Goal: Task Accomplishment & Management: Manage account settings

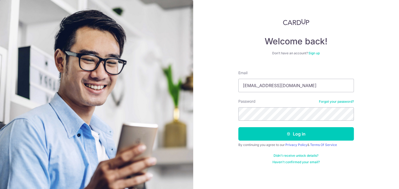
type input "kelvinleow@3topconsulting.com"
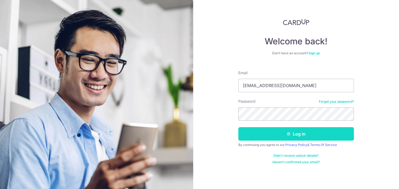
click at [296, 130] on button "Log in" at bounding box center [295, 133] width 115 height 13
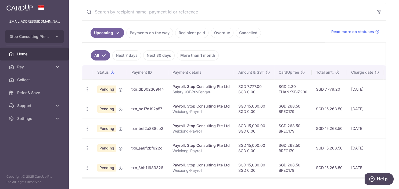
scroll to position [114, 0]
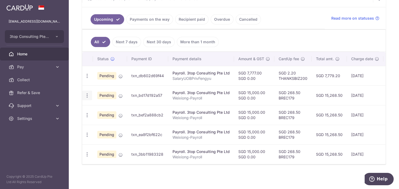
click at [87, 96] on icon "button" at bounding box center [87, 96] width 6 height 6
click at [108, 123] on span "Cancel payment" at bounding box center [116, 123] width 36 height 6
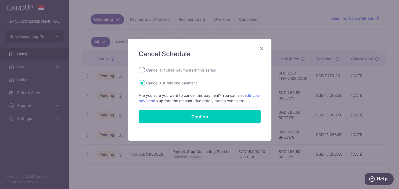
click at [140, 72] on input "Cancel all future payments in this series" at bounding box center [142, 70] width 6 height 6
radio input "true"
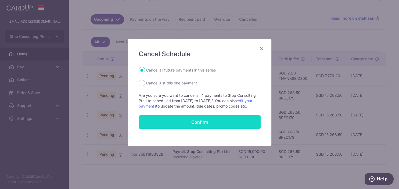
click at [206, 127] on button "Confirm" at bounding box center [200, 121] width 122 height 13
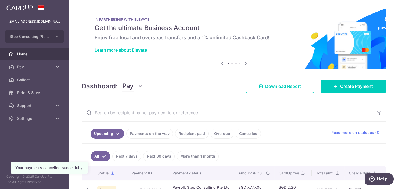
scroll to position [36, 0]
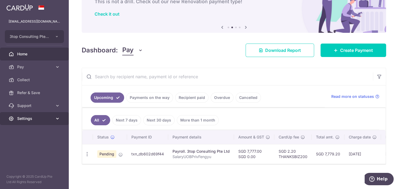
click at [17, 122] on link "Settings" at bounding box center [34, 118] width 69 height 13
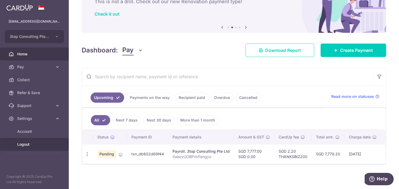
click at [25, 146] on span "Logout" at bounding box center [34, 143] width 35 height 5
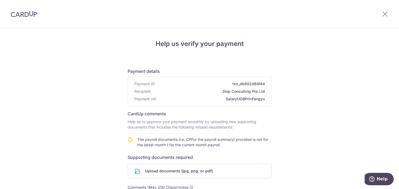
scroll to position [75, 0]
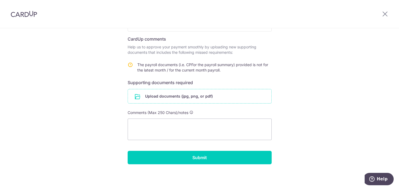
click at [175, 94] on input "file" at bounding box center [199, 96] width 143 height 14
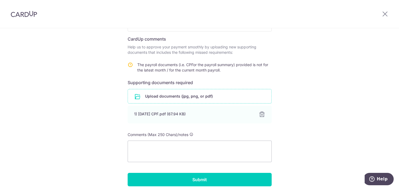
scroll to position [97, 0]
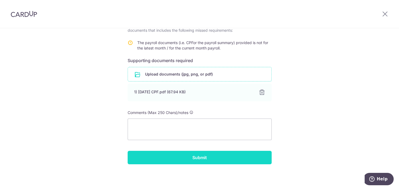
click at [199, 155] on input "Submit" at bounding box center [200, 157] width 144 height 13
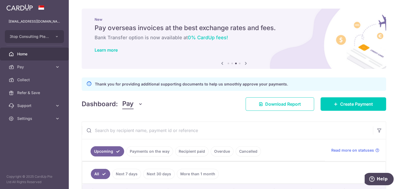
scroll to position [54, 0]
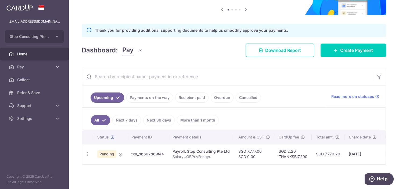
click at [2, 0] on div at bounding box center [34, 7] width 69 height 15
